Goal: Task Accomplishment & Management: Use online tool/utility

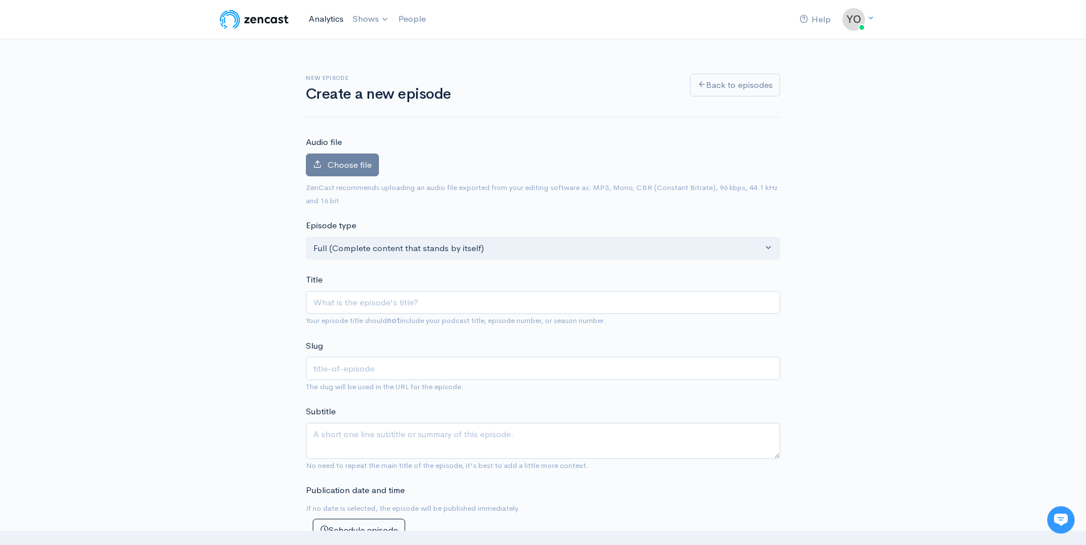
click at [325, 18] on link "Analytics" at bounding box center [326, 19] width 44 height 25
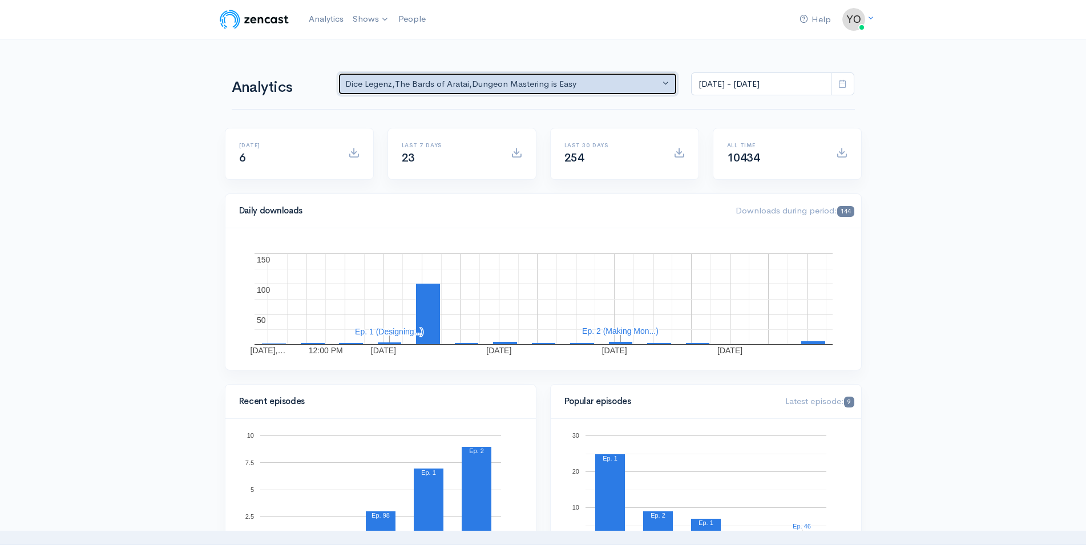
click at [672, 85] on button "Dice Legenz , The Bards of Aratai , Dungeon Mastering is Easy" at bounding box center [508, 83] width 340 height 23
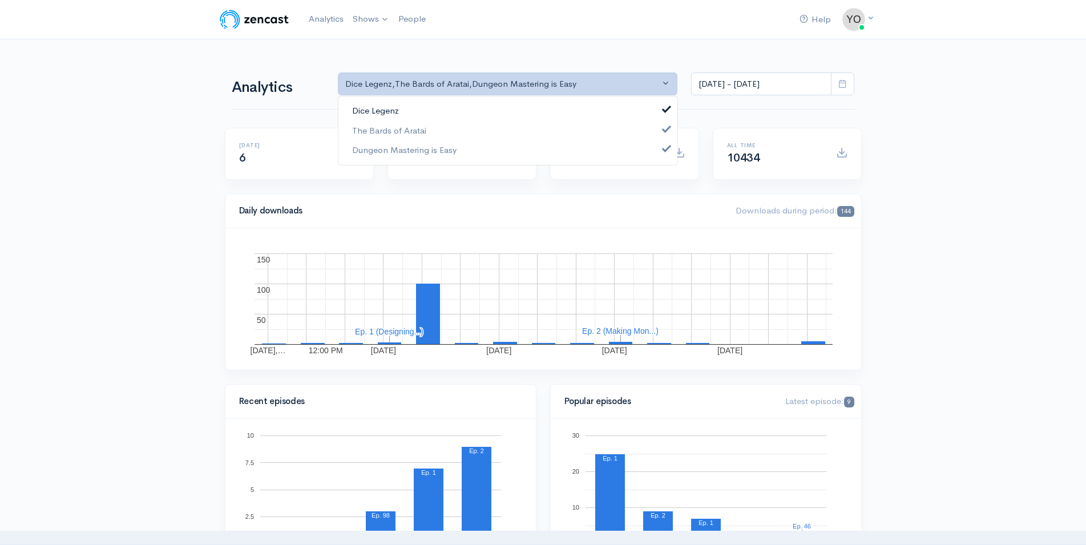
click at [545, 111] on link "Dice Legenz" at bounding box center [507, 111] width 339 height 20
click at [549, 128] on link "The Bards of Aratai" at bounding box center [507, 130] width 339 height 20
select select "15926"
